Goal: Task Accomplishment & Management: Use online tool/utility

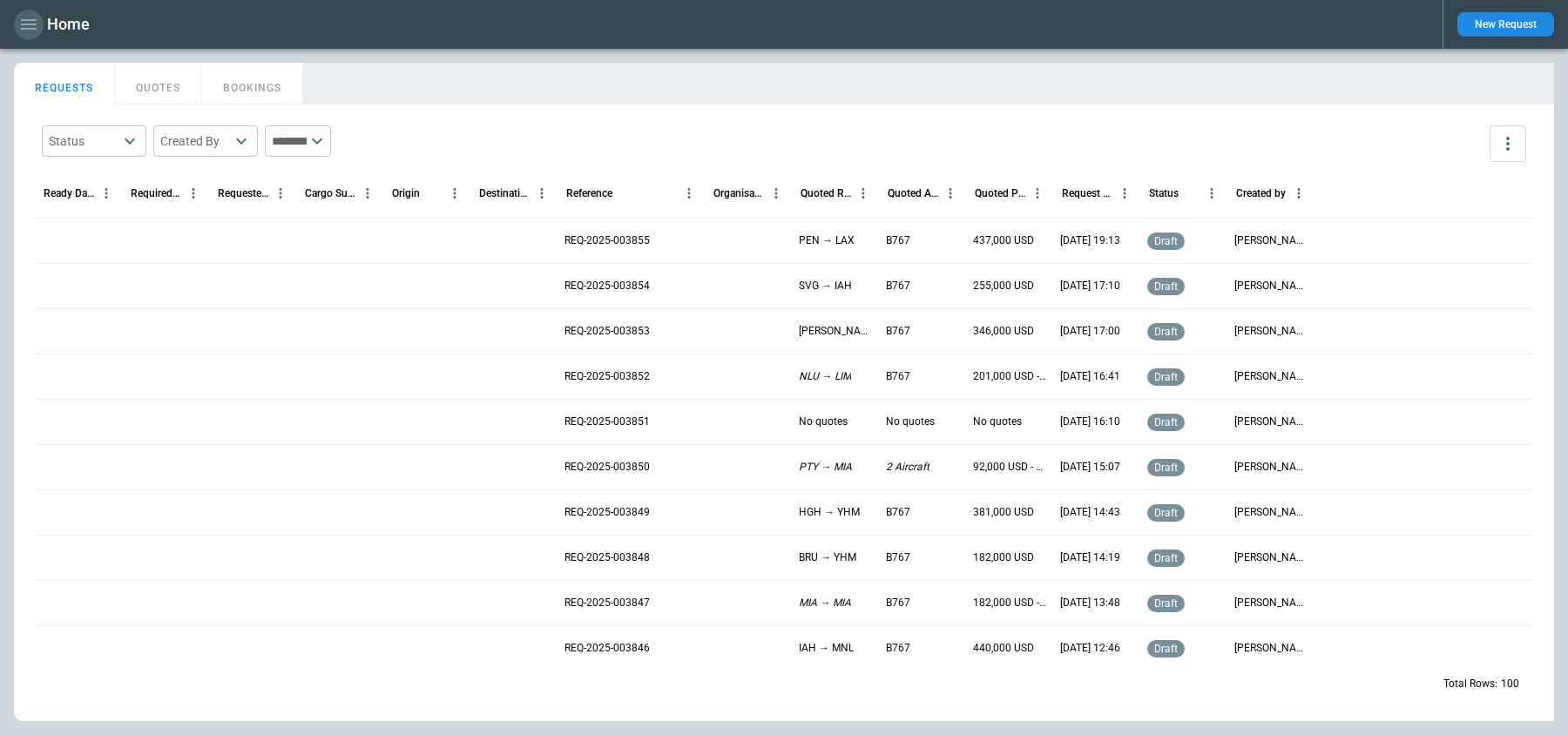
click at [29, 27] on icon "button" at bounding box center [29, 24] width 21 height 21
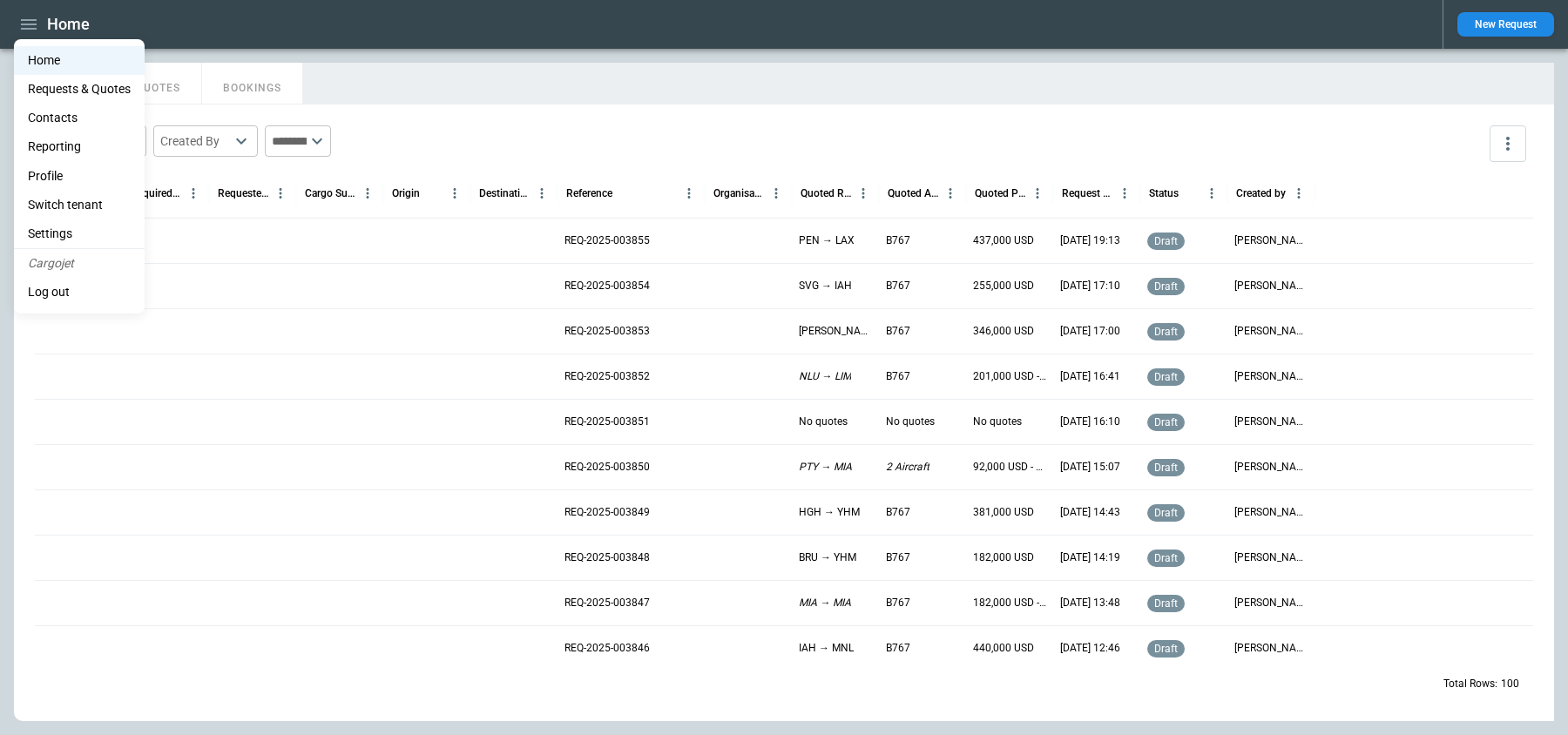
click at [59, 196] on li "Switch tenant" at bounding box center [79, 204] width 130 height 29
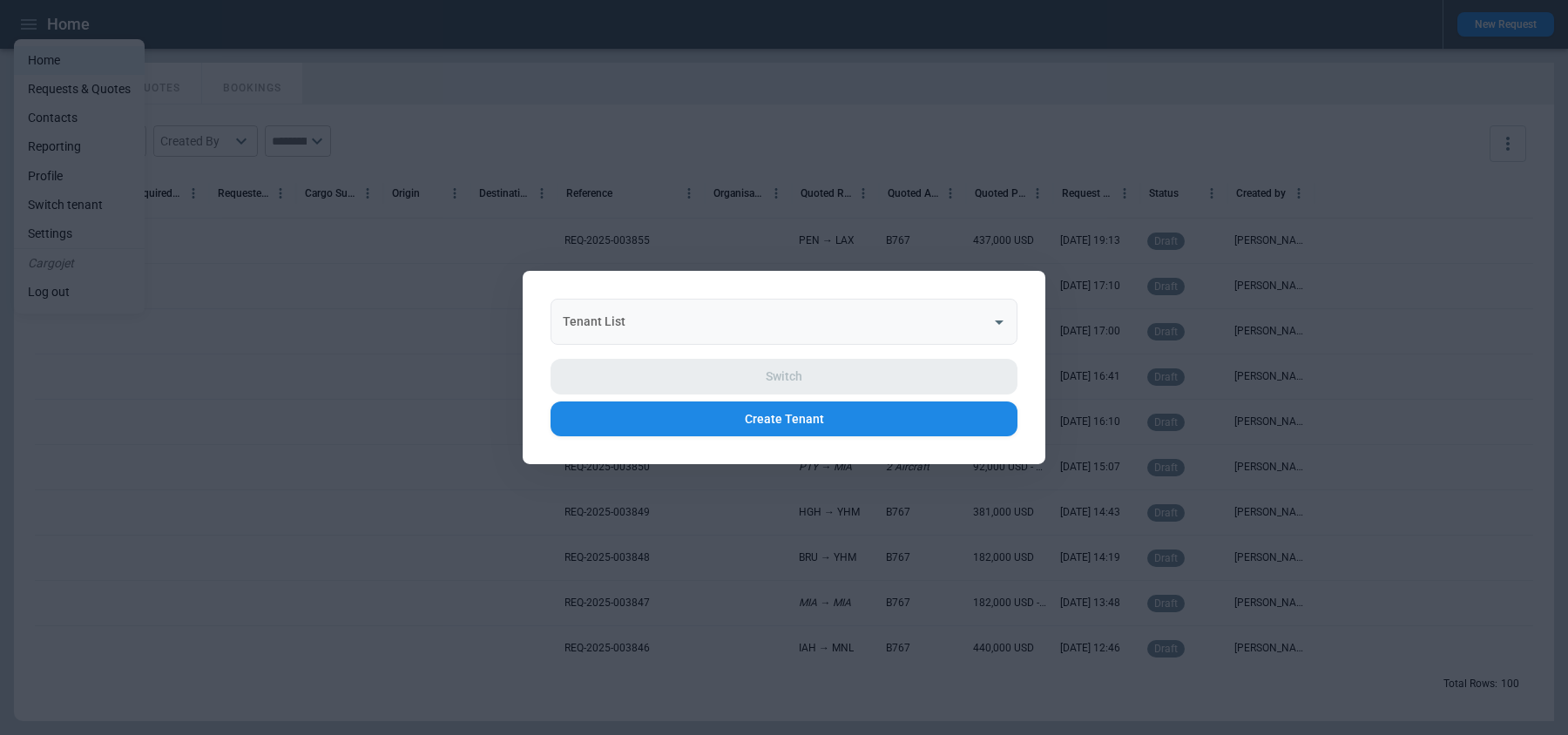
click at [606, 314] on div "Tenant List Tenant List" at bounding box center [783, 322] width 466 height 46
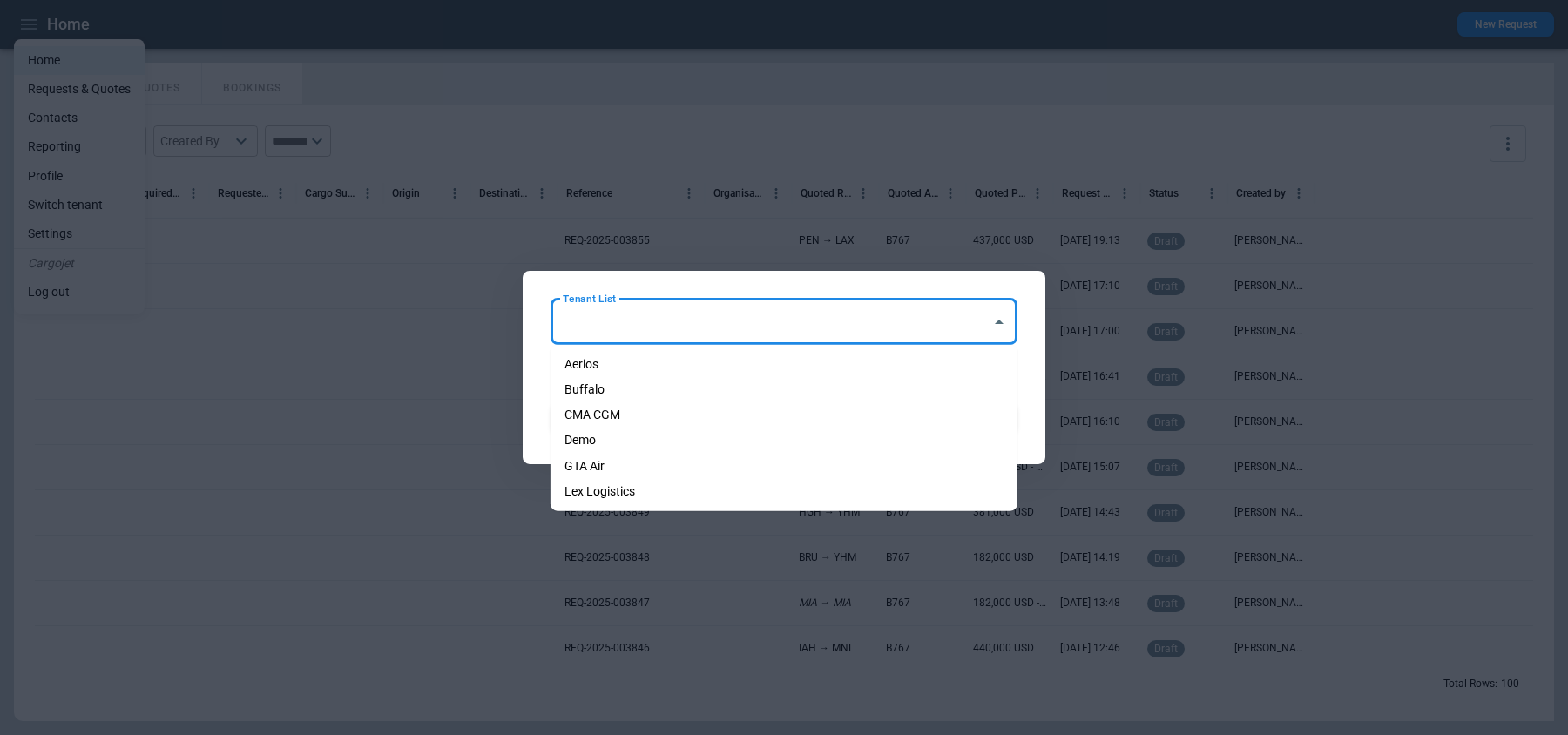
click at [611, 370] on li "Aerios" at bounding box center [783, 365] width 466 height 26
type input "******"
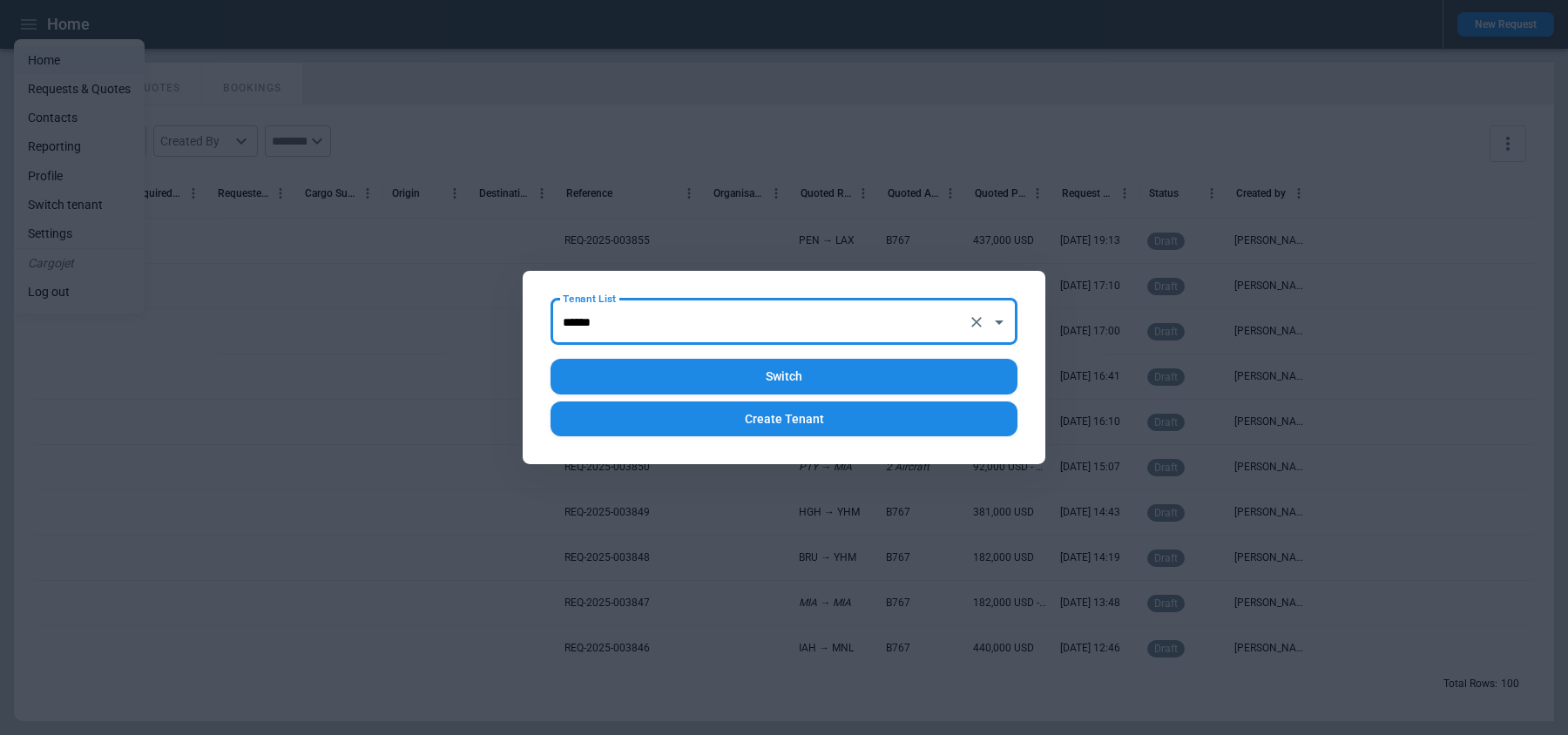
click at [656, 367] on button "Switch" at bounding box center [783, 377] width 466 height 36
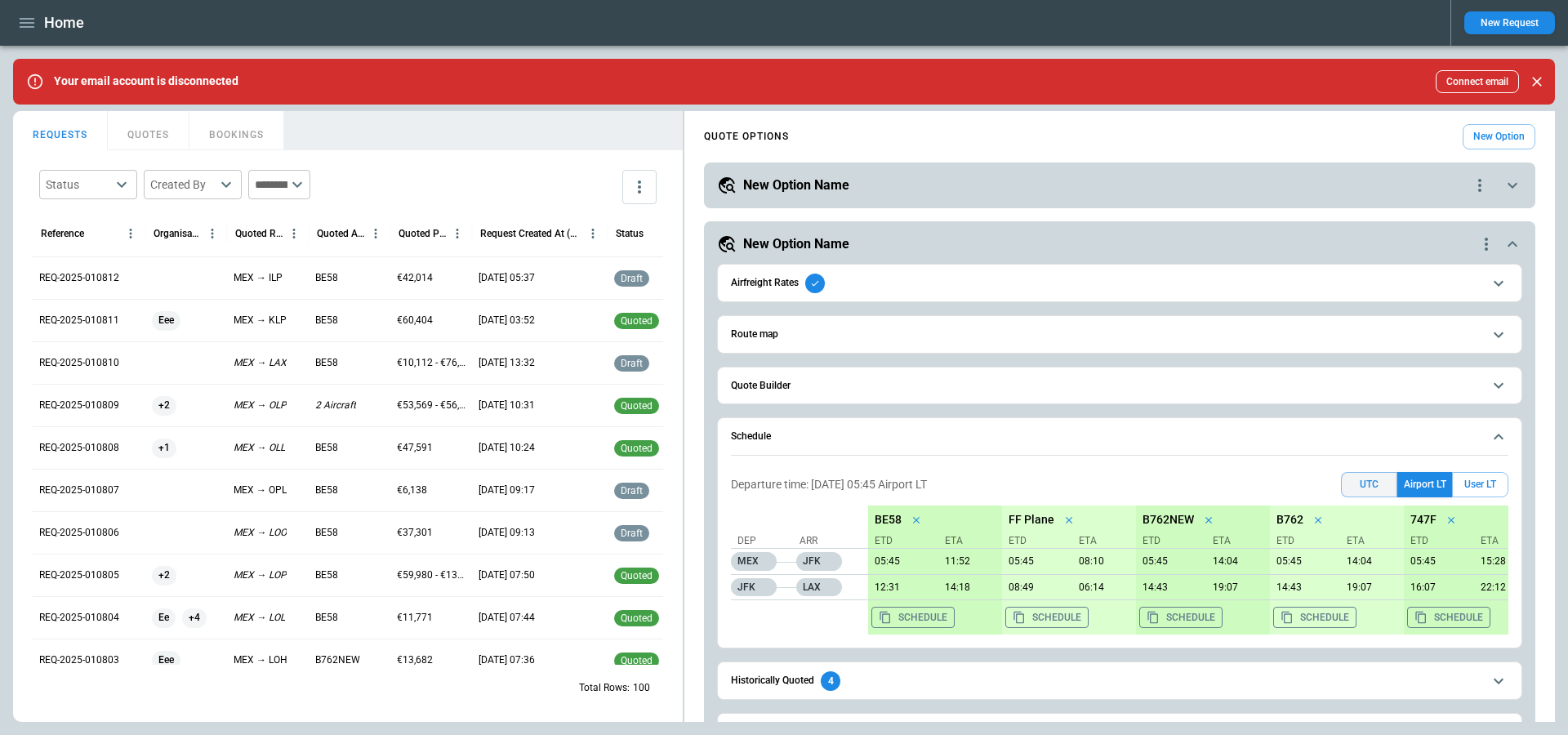
click at [1373, 475] on button "UTC" at bounding box center [1368, 484] width 56 height 25
click at [494, 330] on div "09/18/25 03:52" at bounding box center [539, 320] width 136 height 43
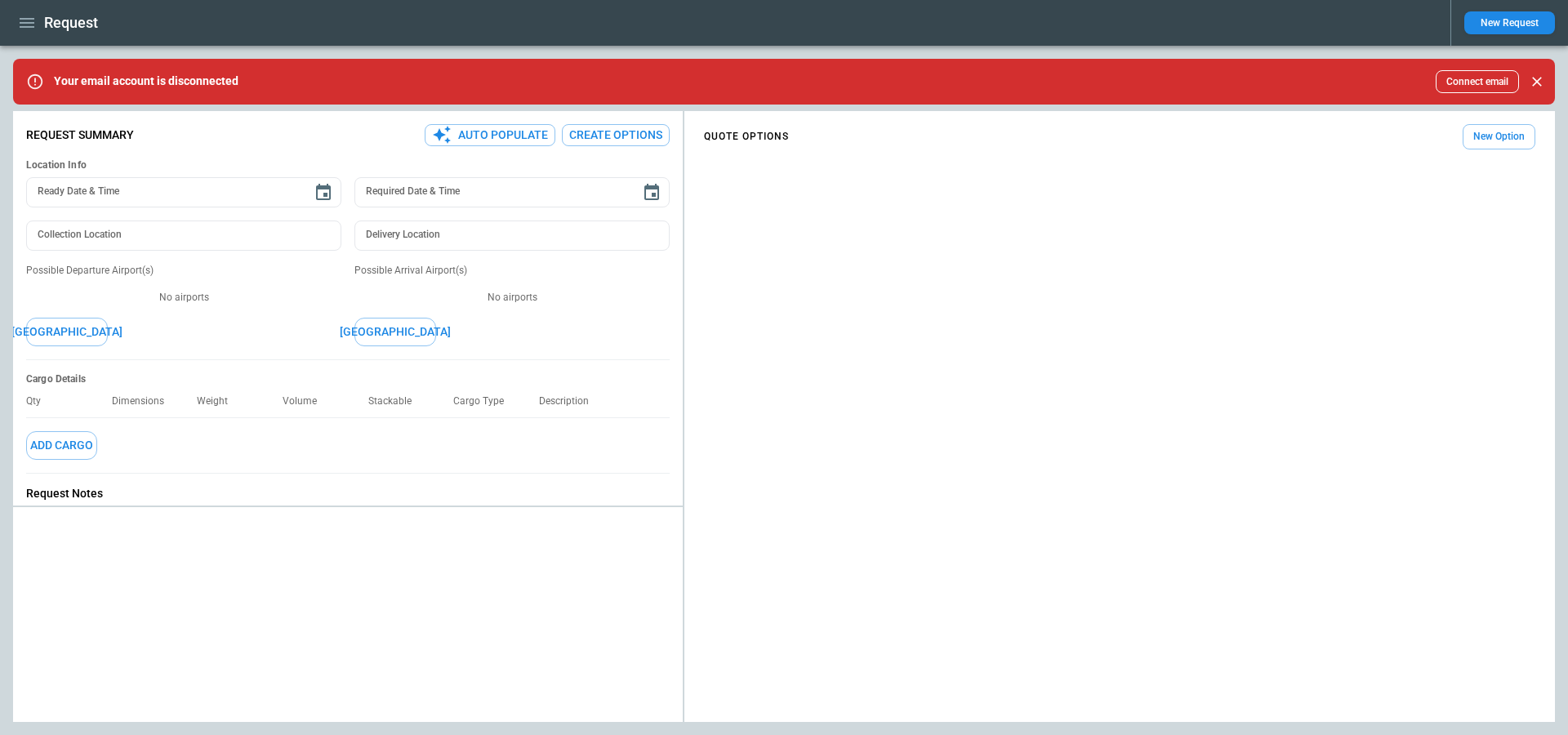
type textarea "*"
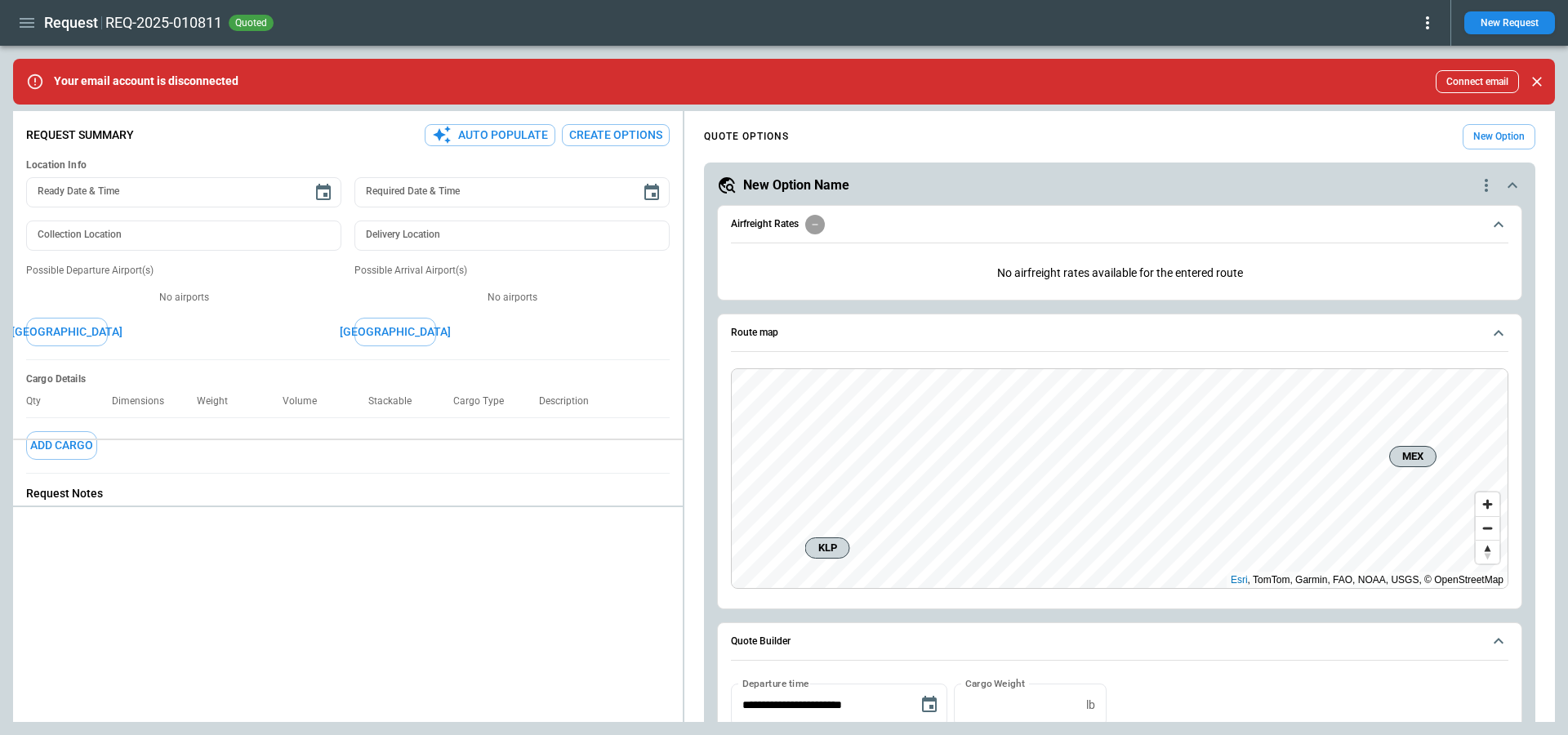
click at [436, 434] on div "**********" at bounding box center [783, 416] width 1541 height 611
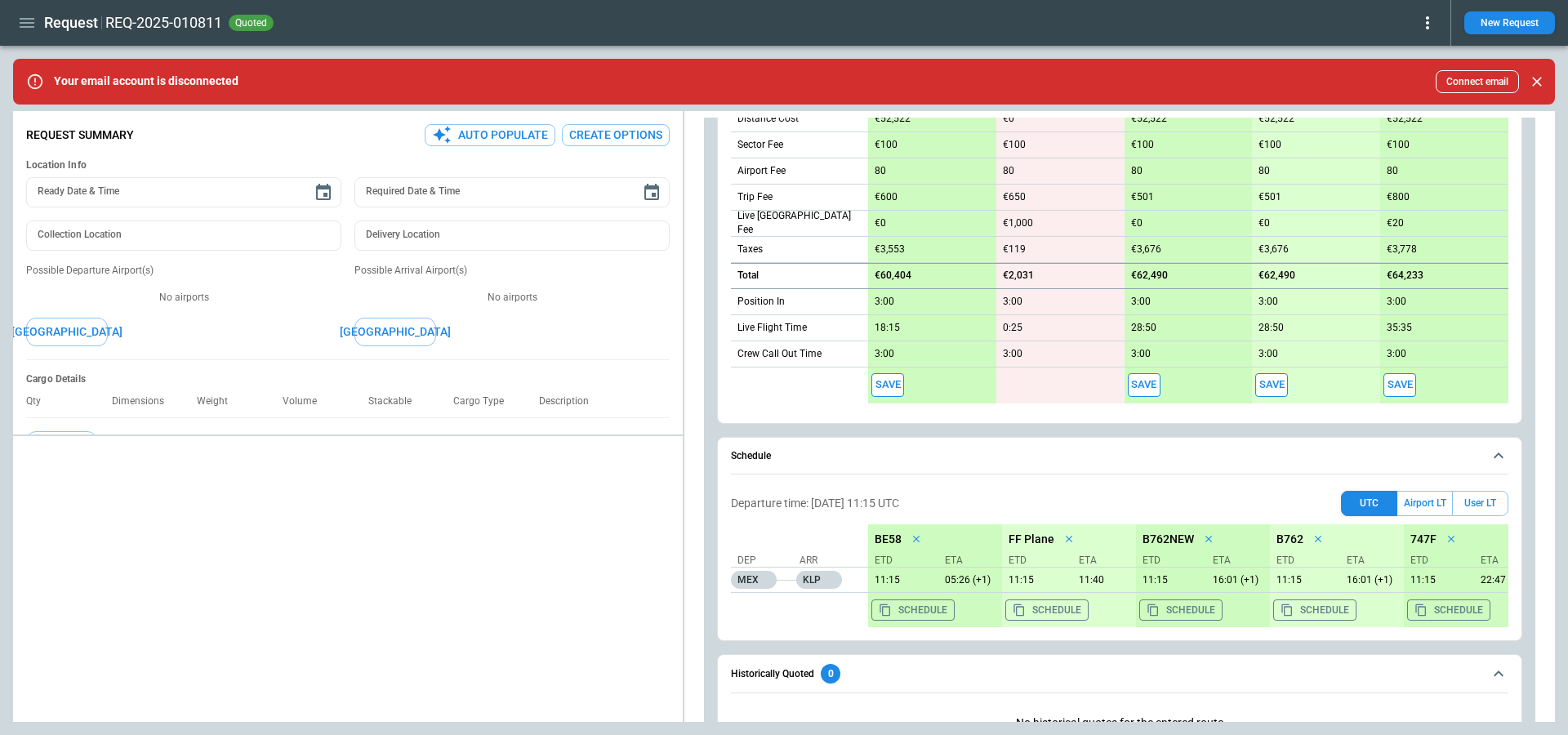
scroll to position [851, 0]
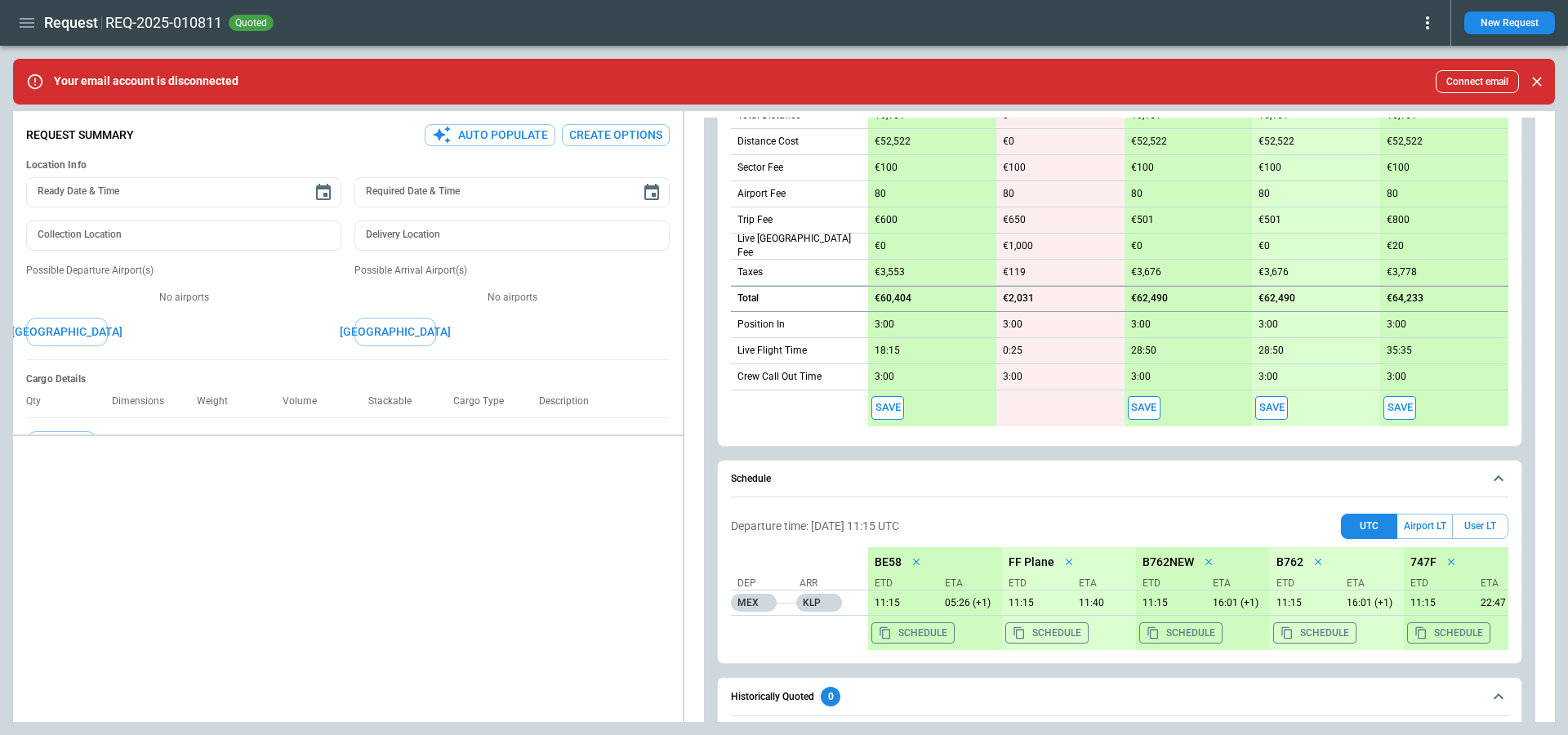
click at [1429, 535] on div "Departure time: 09/18/25 11:15 UTC UTC Airport LT User LT Dep Arr MEX KLP BE58 …" at bounding box center [1119, 582] width 778 height 136
click at [1431, 530] on button "Airport LT" at bounding box center [1424, 526] width 55 height 25
click at [1466, 523] on button "User LT" at bounding box center [1479, 526] width 56 height 25
click at [1442, 523] on button "Airport LT" at bounding box center [1424, 526] width 55 height 25
click at [1464, 525] on button "User LT" at bounding box center [1479, 526] width 56 height 25
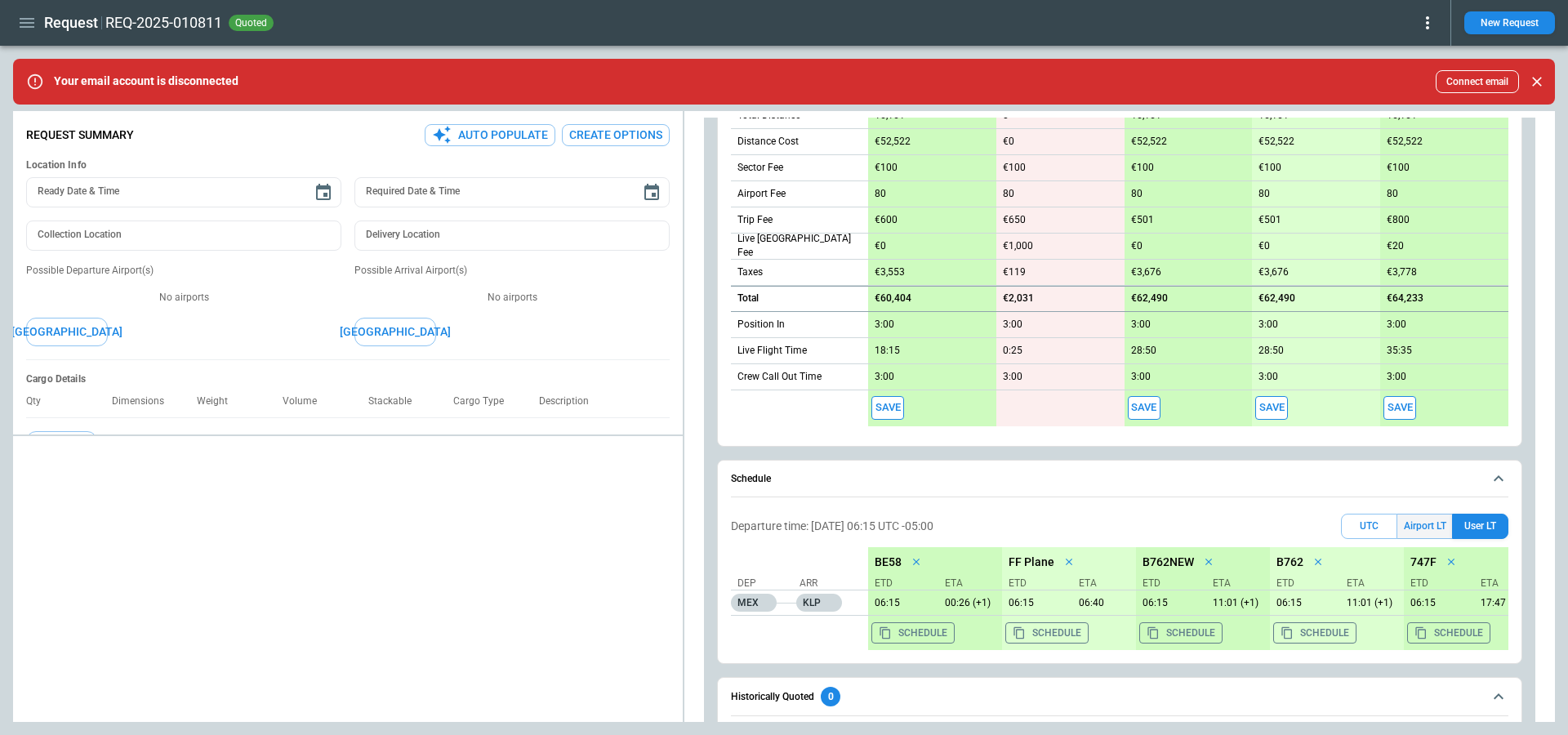
click at [1417, 516] on button "Airport LT" at bounding box center [1424, 526] width 55 height 25
click at [1464, 521] on button "User LT" at bounding box center [1479, 526] width 56 height 25
drag, startPoint x: 108, startPoint y: 24, endPoint x: 97, endPoint y: 24, distance: 11.0
click at [97, 24] on div "Request REQ-2025-010811 quoted" at bounding box center [725, 23] width 1424 height 29
